Goal: Navigation & Orientation: Find specific page/section

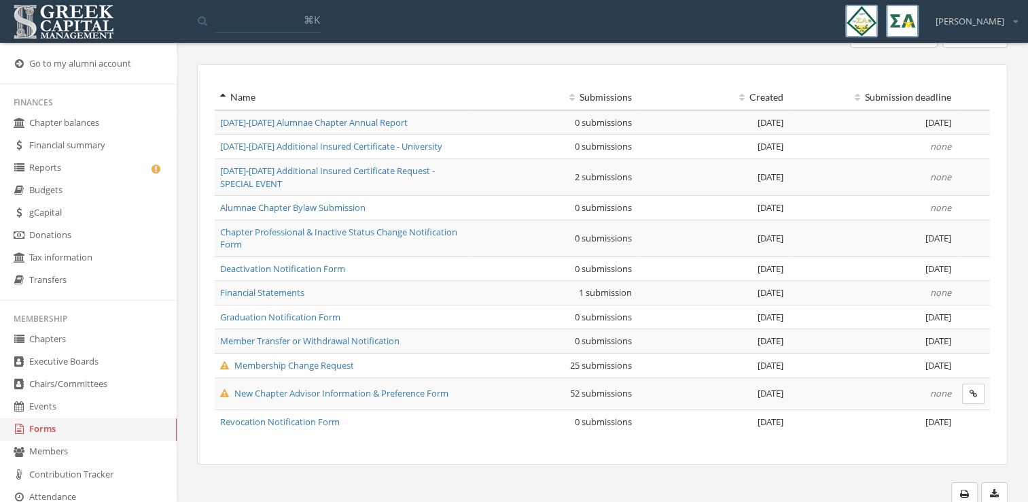
click at [84, 169] on link "Reports" at bounding box center [88, 168] width 177 height 22
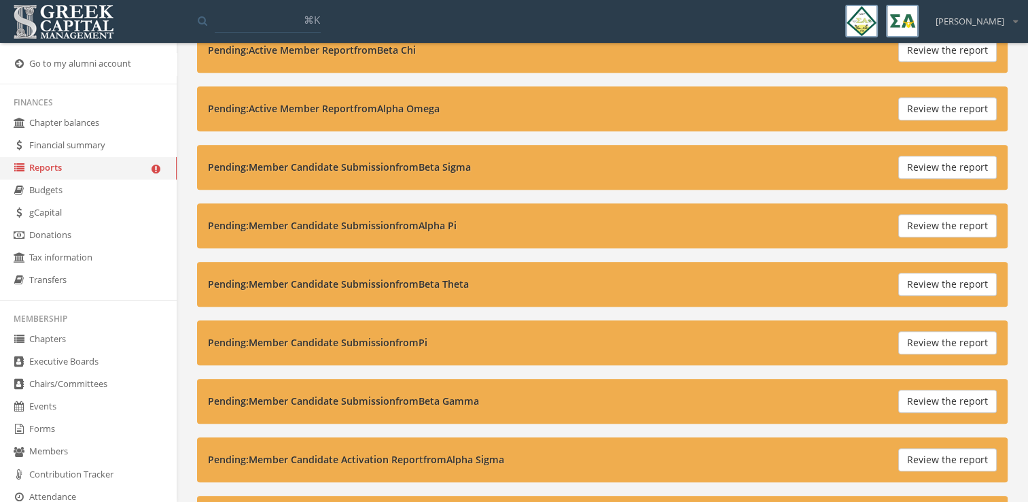
scroll to position [859, 0]
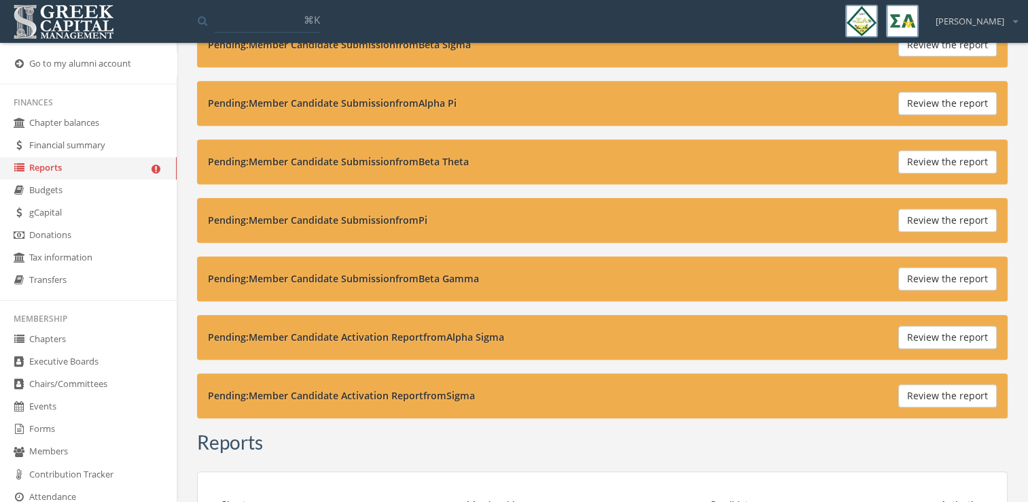
click at [924, 211] on button "Review the report" at bounding box center [947, 220] width 99 height 23
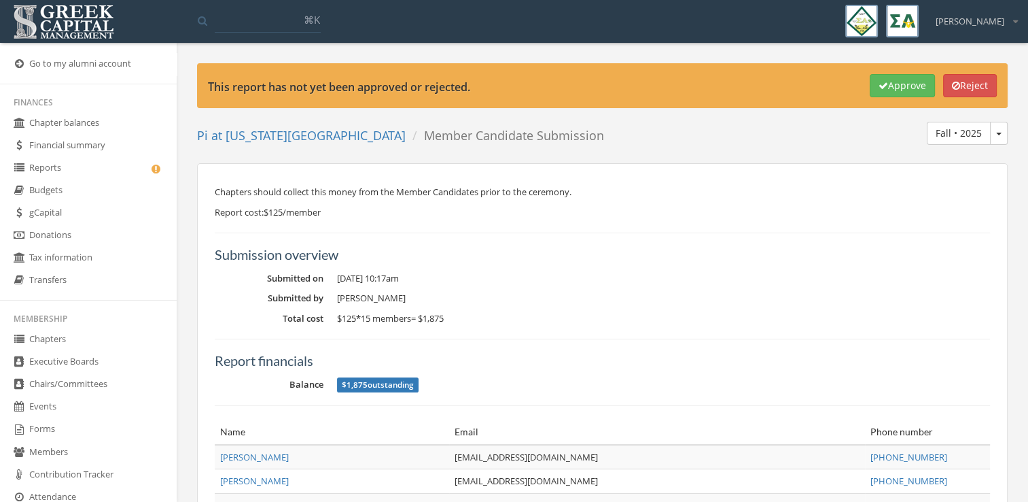
click at [87, 336] on link "Chapters" at bounding box center [88, 339] width 177 height 22
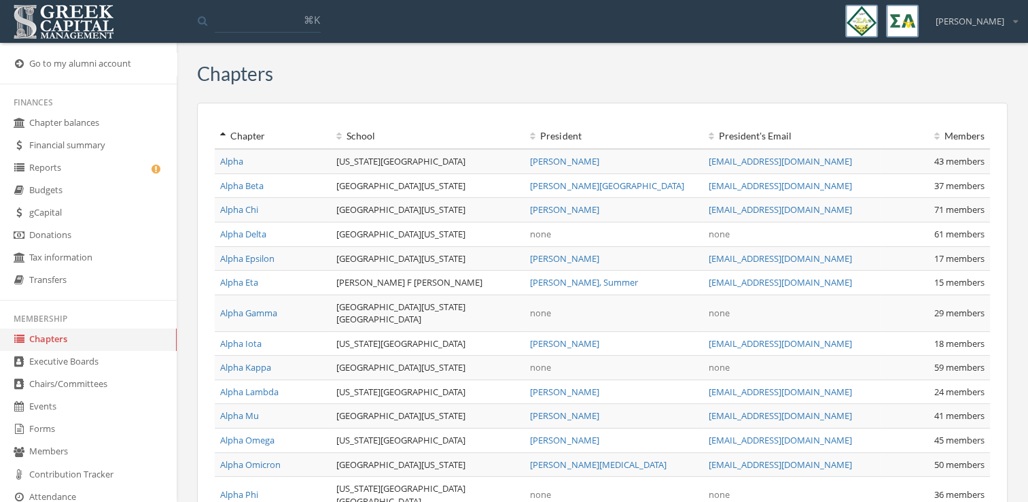
click at [105, 167] on link "Reports" at bounding box center [88, 168] width 177 height 22
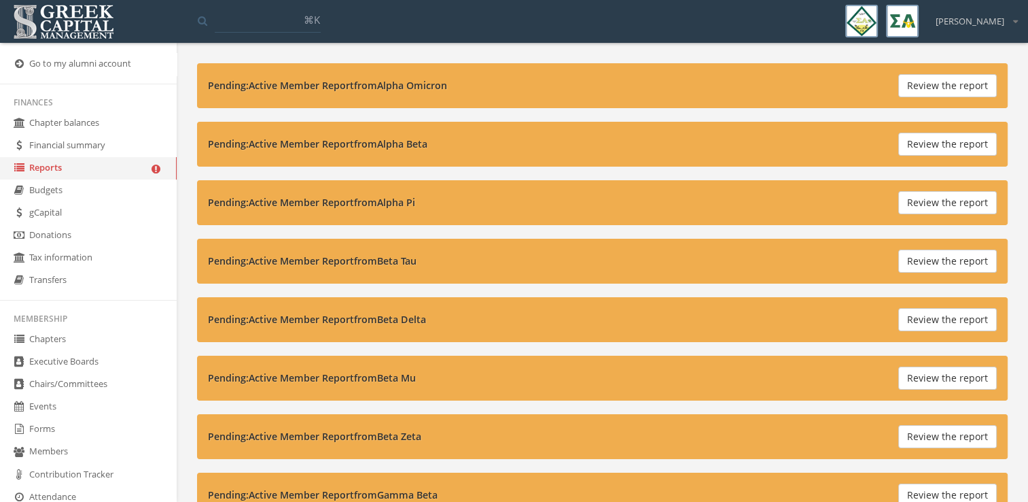
scroll to position [332, 0]
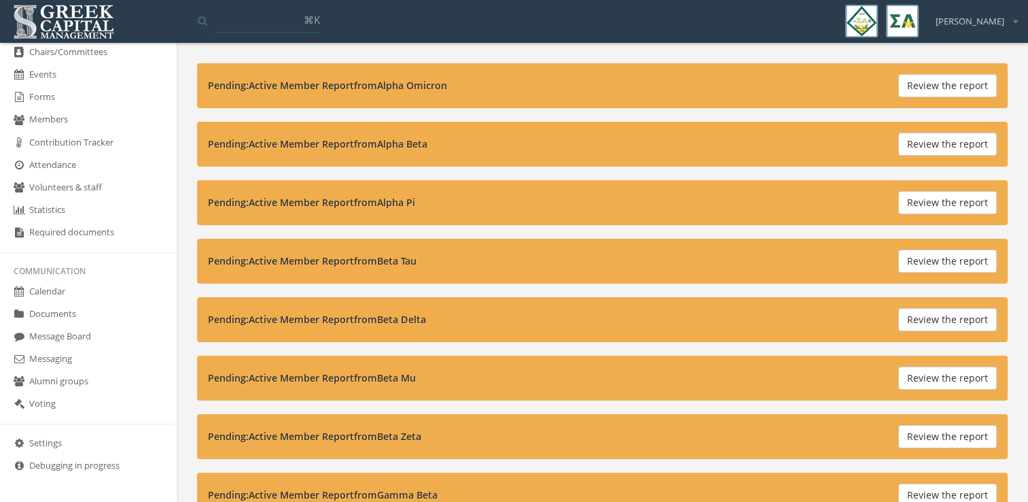
click at [84, 436] on link "Settings" at bounding box center [88, 443] width 177 height 22
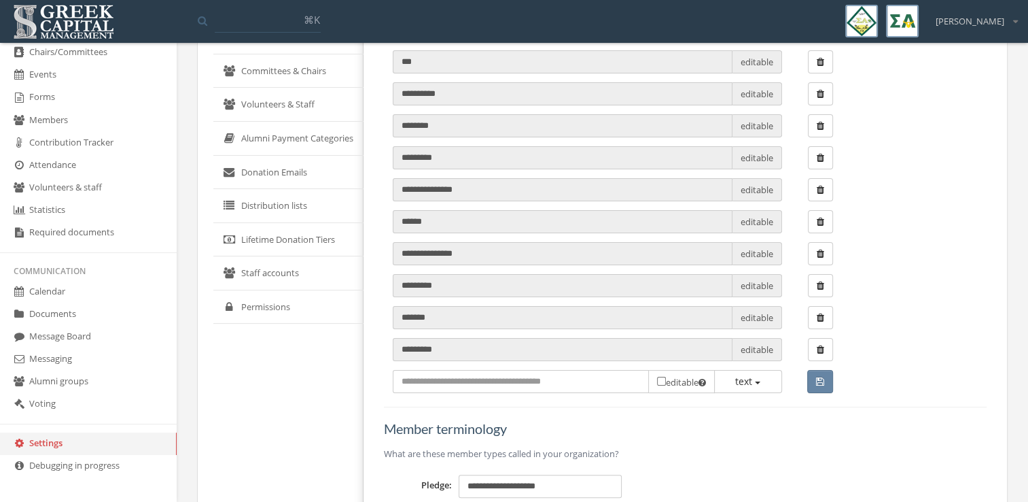
scroll to position [193, 0]
click at [250, 270] on link "Staff accounts" at bounding box center [288, 274] width 150 height 34
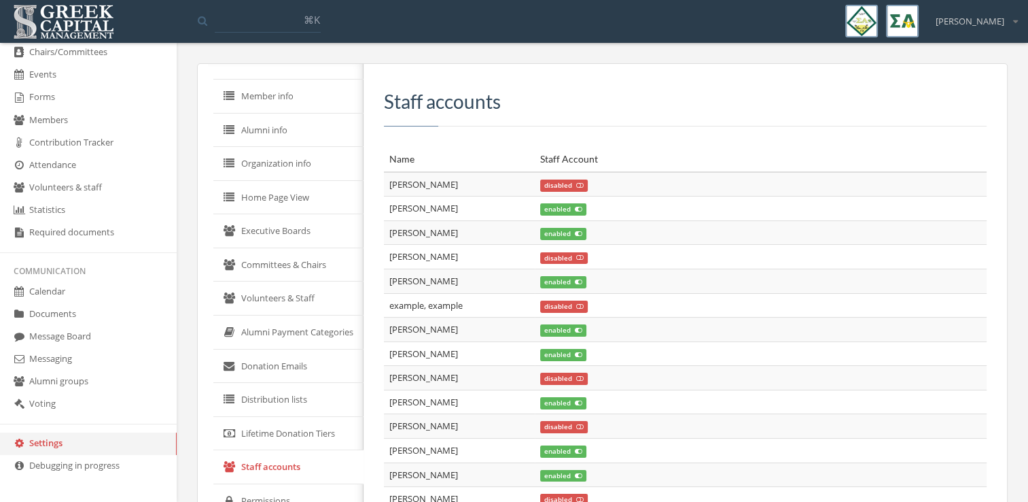
click at [264, 97] on link "Member info" at bounding box center [288, 97] width 150 height 34
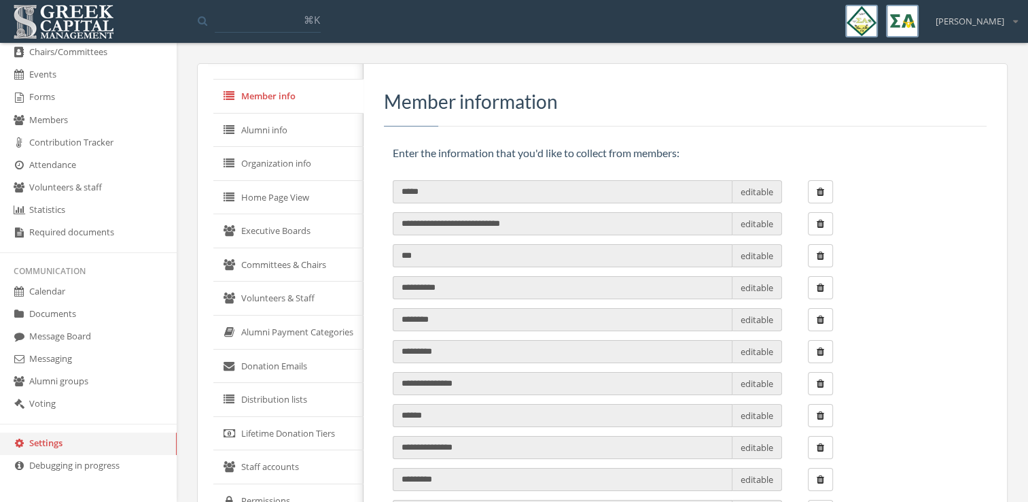
click at [270, 140] on link "Alumni info" at bounding box center [288, 130] width 150 height 34
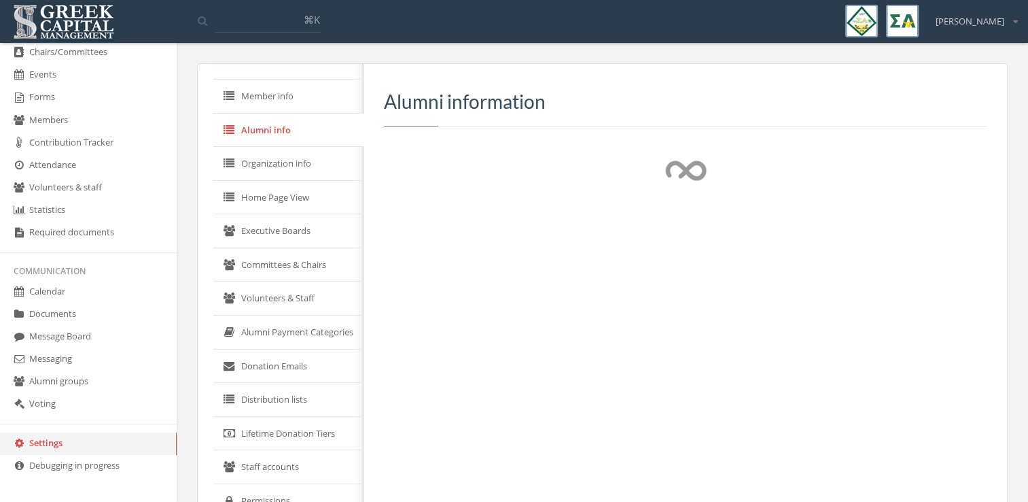
click at [245, 160] on link "Organization info" at bounding box center [288, 164] width 150 height 34
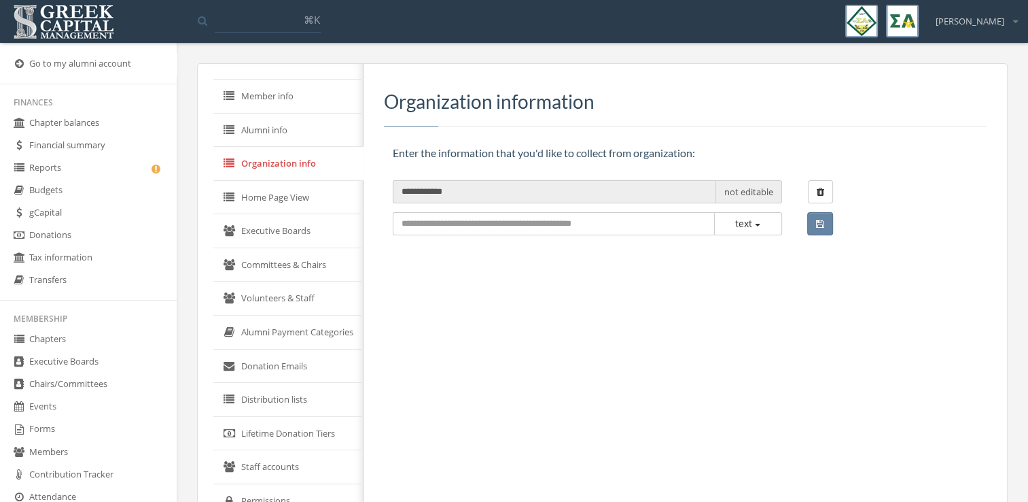
click at [101, 162] on link "Reports" at bounding box center [88, 168] width 177 height 22
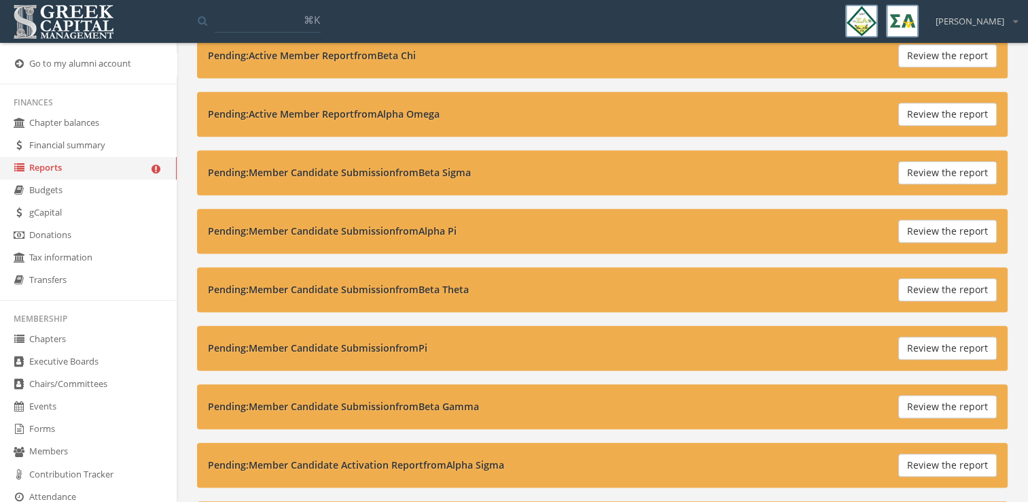
scroll to position [1041, 0]
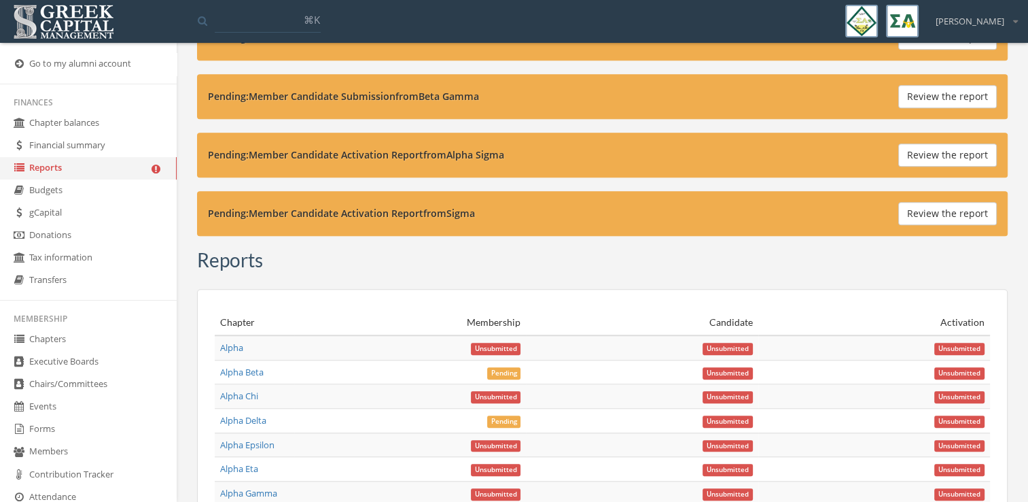
click at [46, 343] on link "Chapters" at bounding box center [88, 339] width 177 height 22
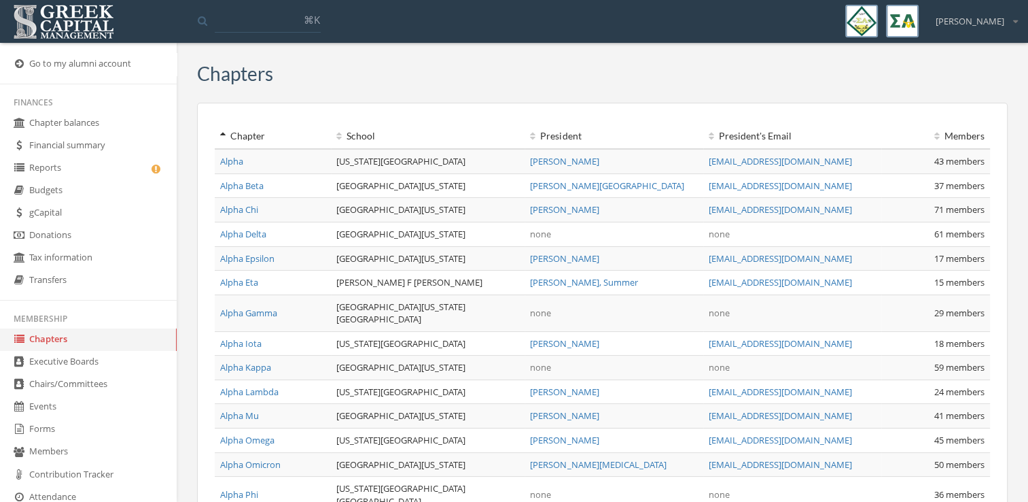
click at [224, 162] on link "Alpha" at bounding box center [231, 161] width 23 height 12
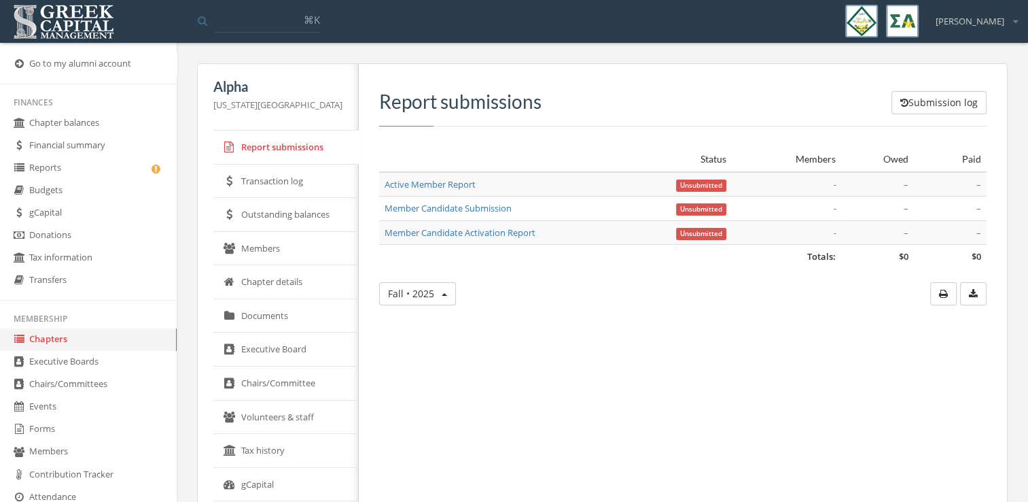
click at [302, 251] on link "Members" at bounding box center [285, 249] width 145 height 34
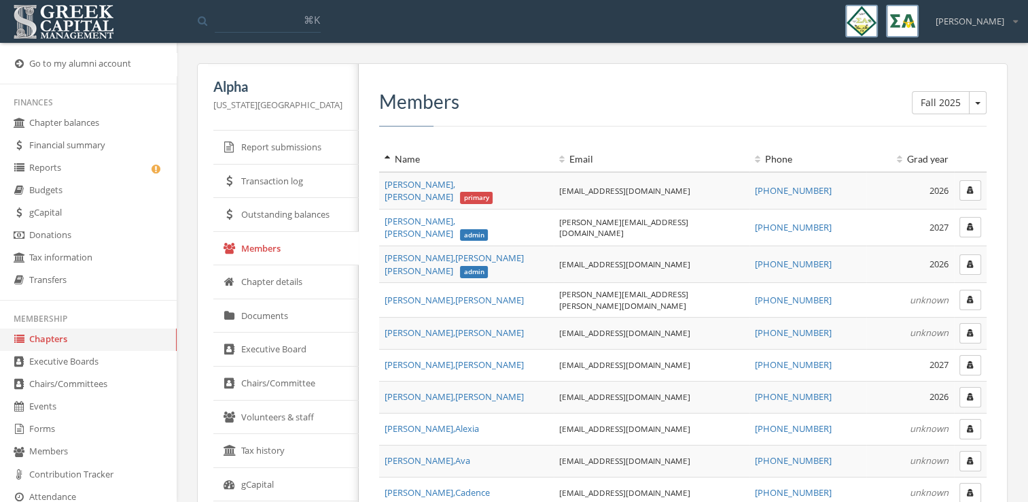
click at [964, 186] on button "button" at bounding box center [971, 190] width 22 height 20
